Goal: Information Seeking & Learning: Check status

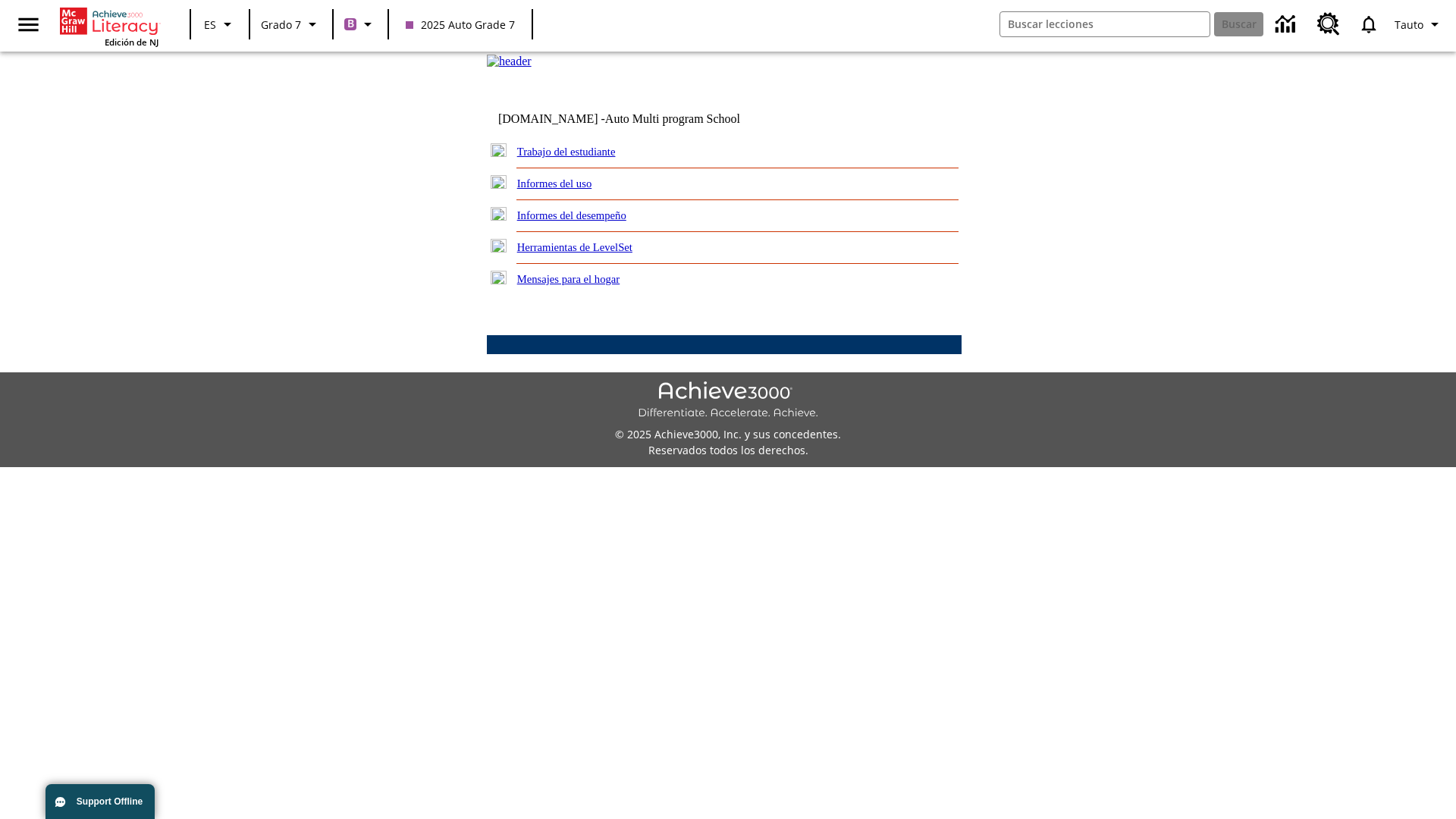
click at [591, 221] on link "Informes del desempeño" at bounding box center [572, 215] width 109 height 12
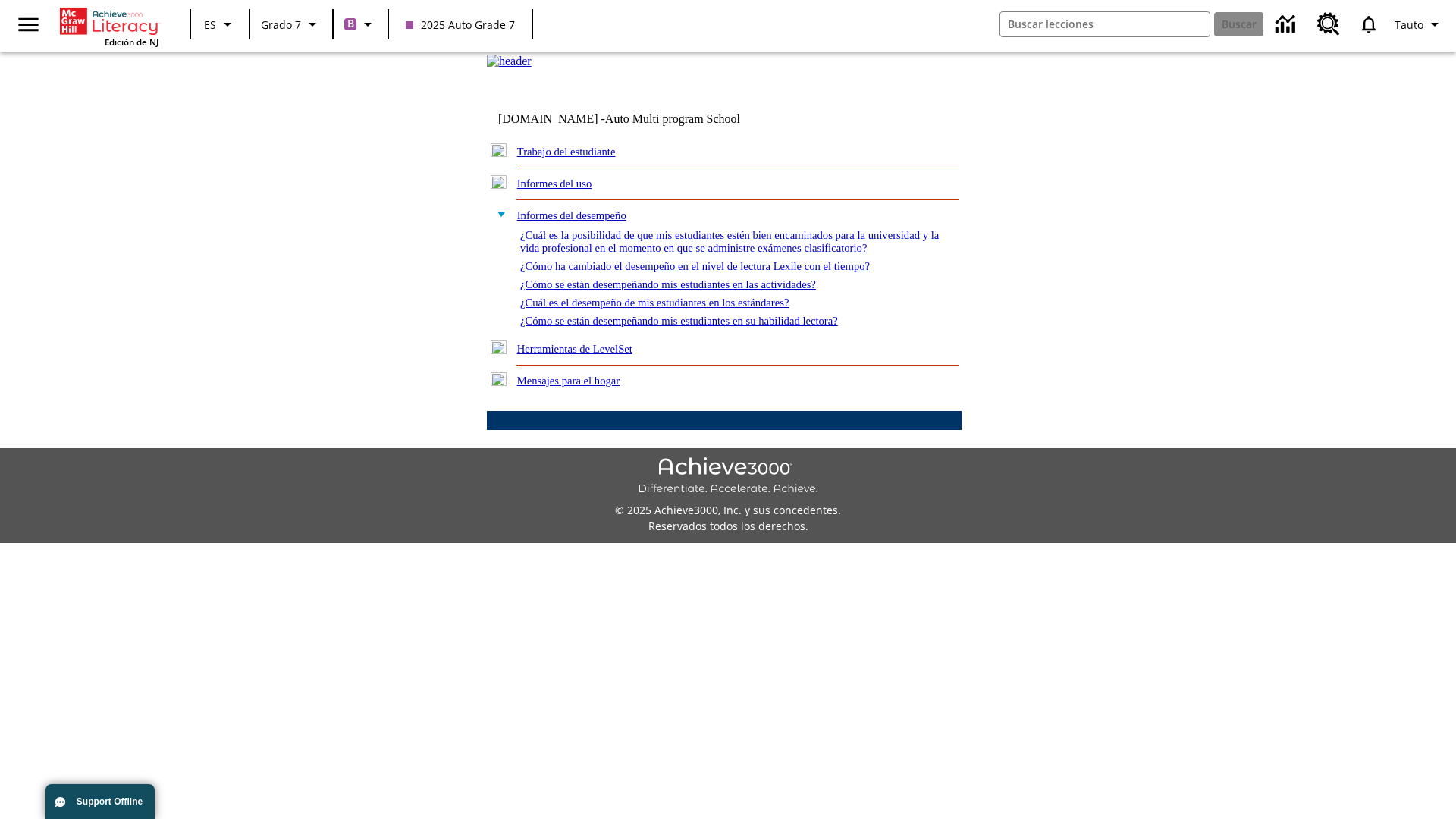
click at [706, 327] on link "¿Cómo se están desempeñando mis estudiantes en su habilidad lectora?" at bounding box center [678, 321] width 318 height 12
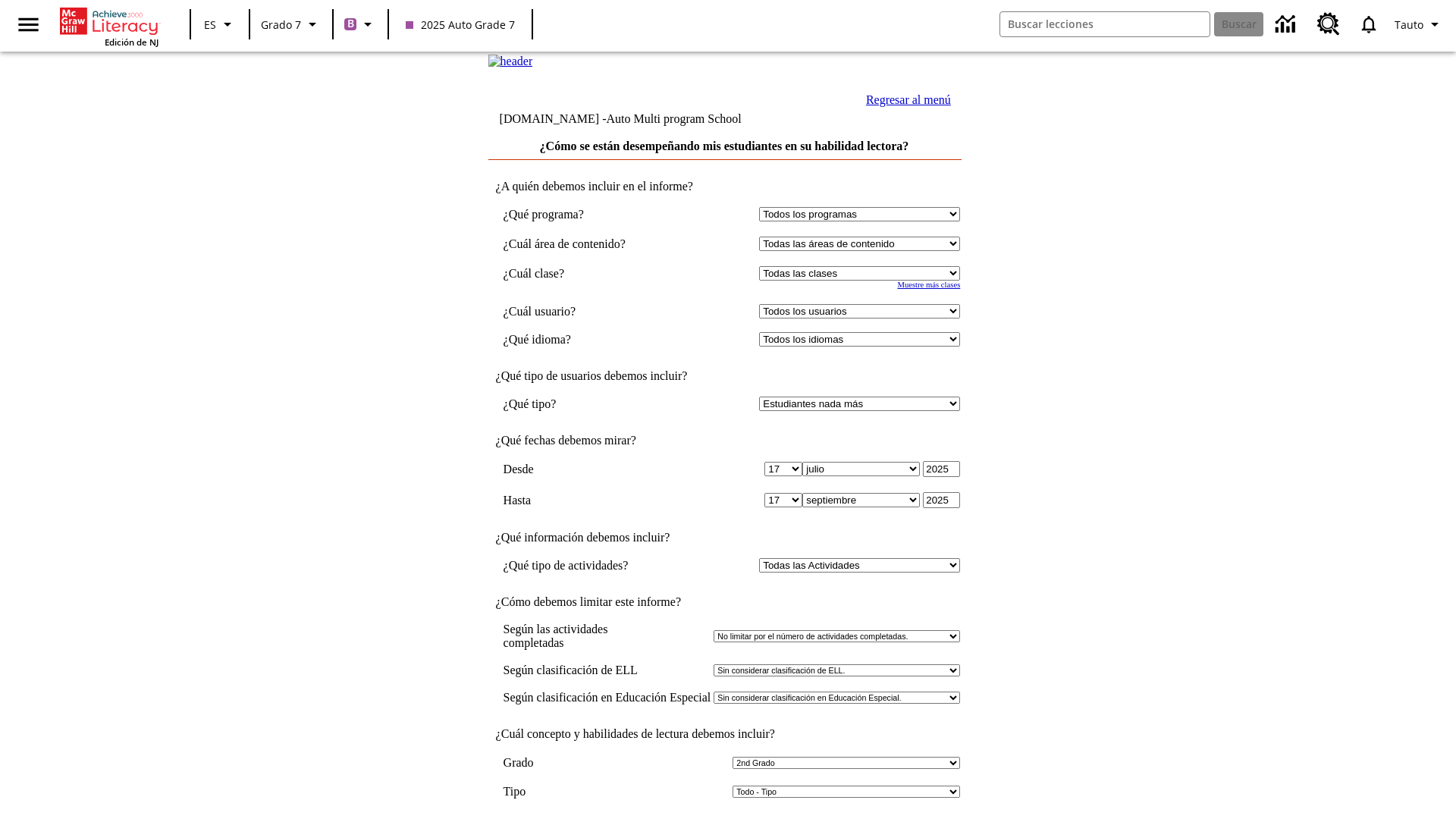
select select "2"
select select "2349292"
